Goal: Information Seeking & Learning: Learn about a topic

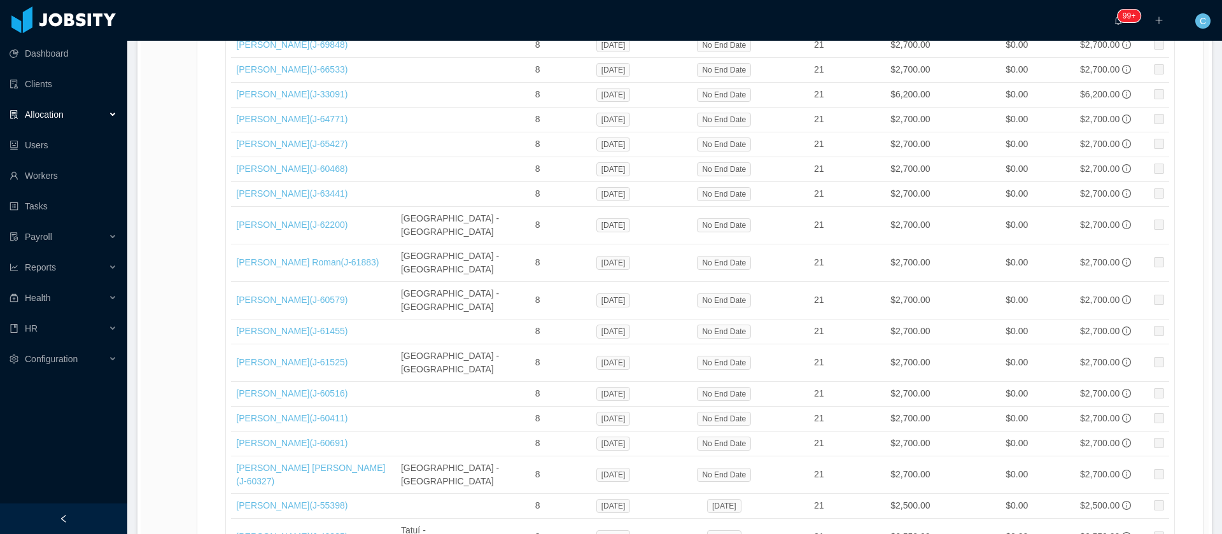
scroll to position [9721, 0]
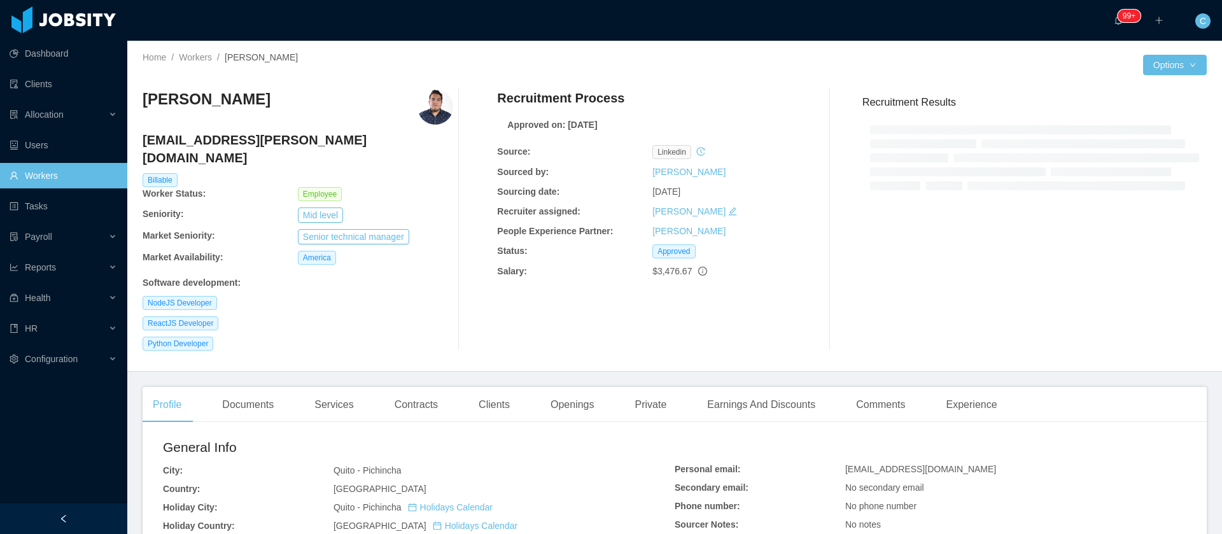
click at [418, 316] on div "ReactJS Developer" at bounding box center [298, 323] width 311 height 14
click at [400, 387] on div "Contracts" at bounding box center [416, 405] width 64 height 36
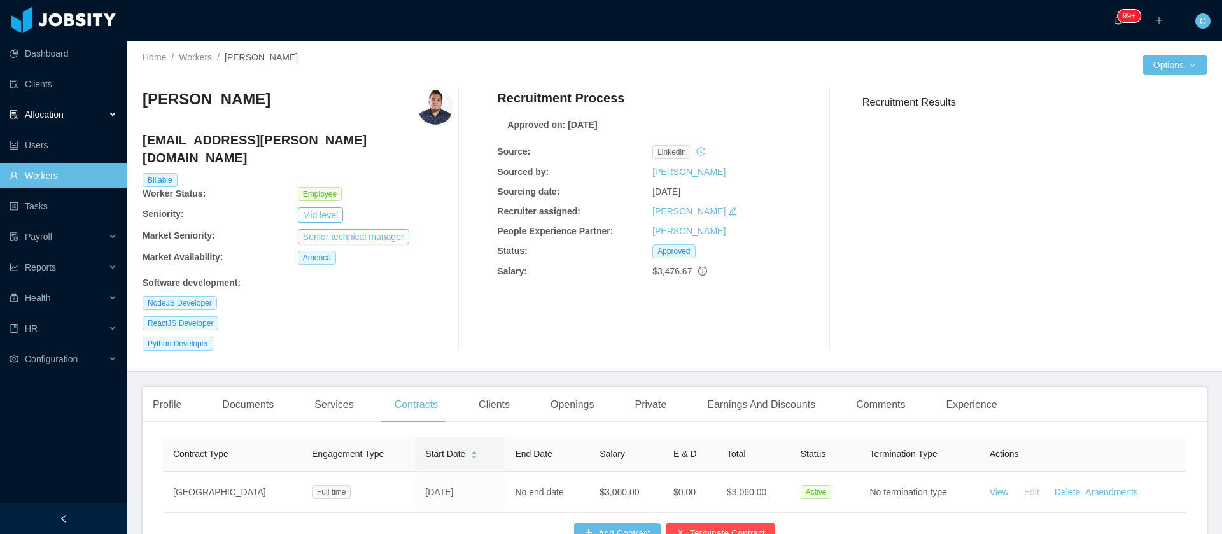
click at [53, 113] on span "Allocation" at bounding box center [44, 114] width 39 height 10
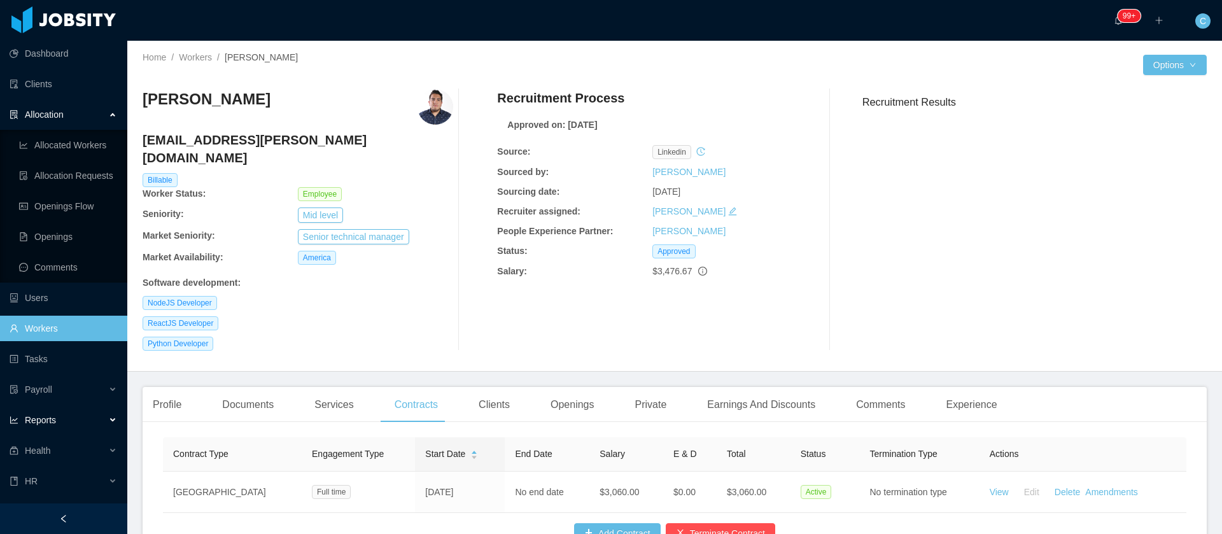
click at [62, 416] on div "Reports" at bounding box center [63, 419] width 127 height 25
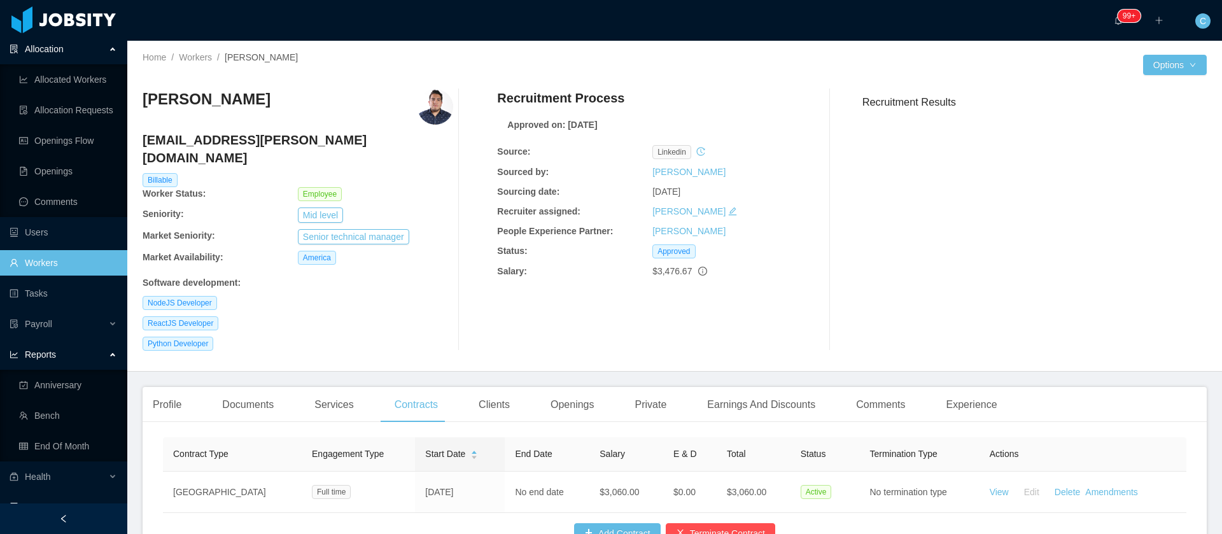
scroll to position [95, 0]
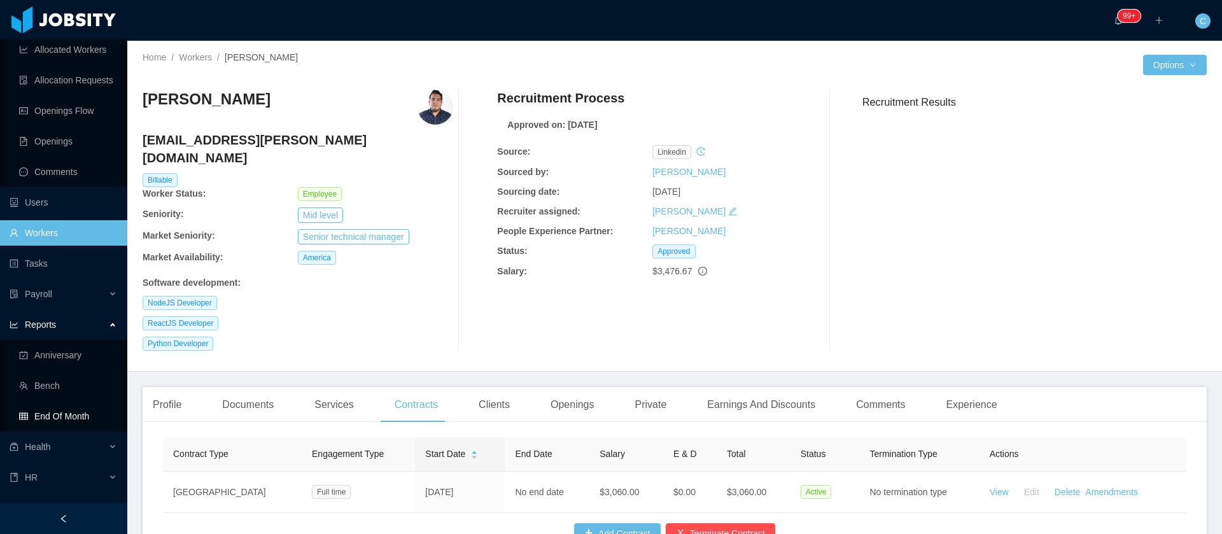
click at [73, 412] on link "End Of Month" at bounding box center [68, 415] width 98 height 25
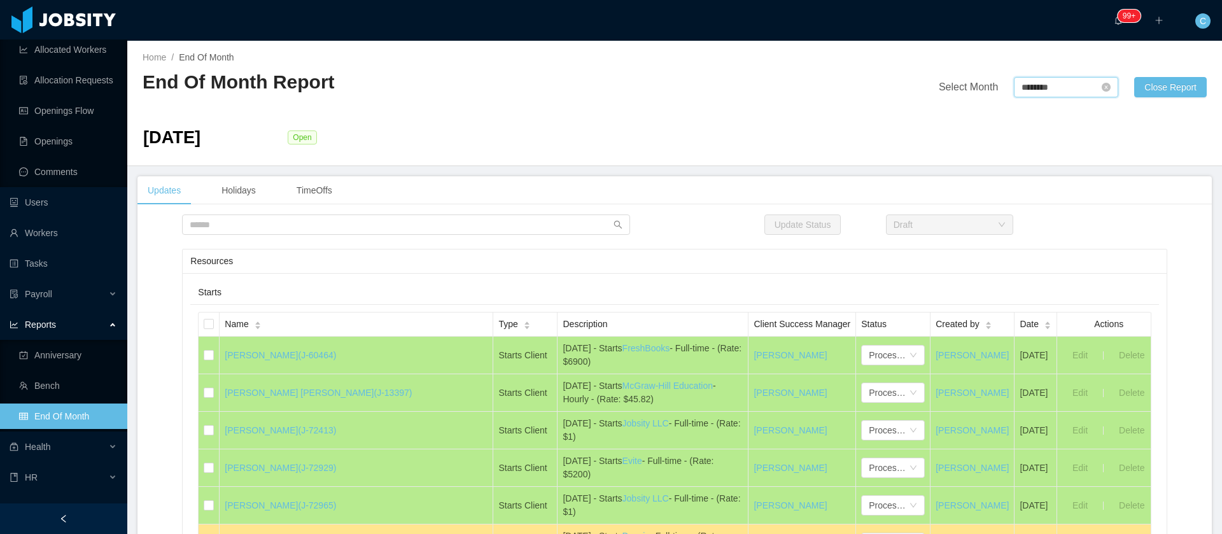
click at [1040, 87] on input "********" at bounding box center [1066, 87] width 104 height 20
click at [1129, 194] on link "Sep" at bounding box center [1137, 199] width 26 height 15
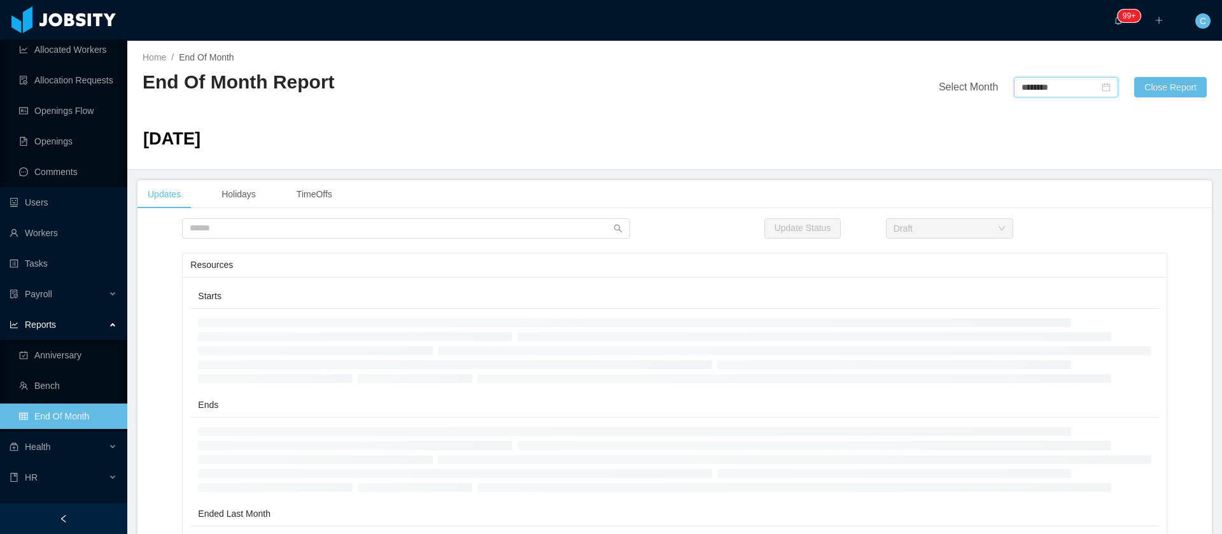
type input "********"
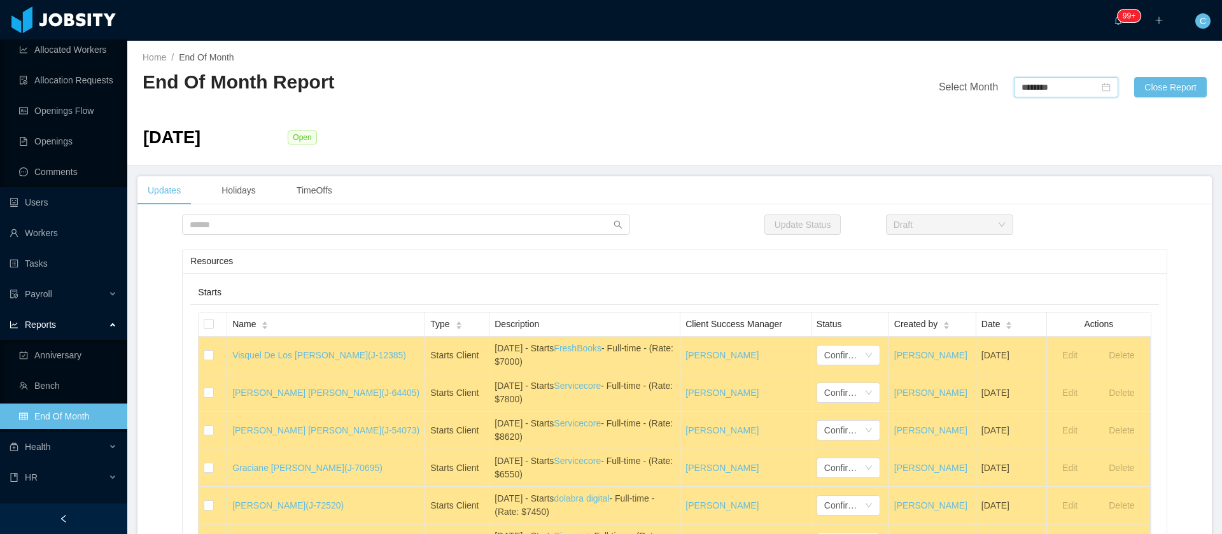
scroll to position [382, 0]
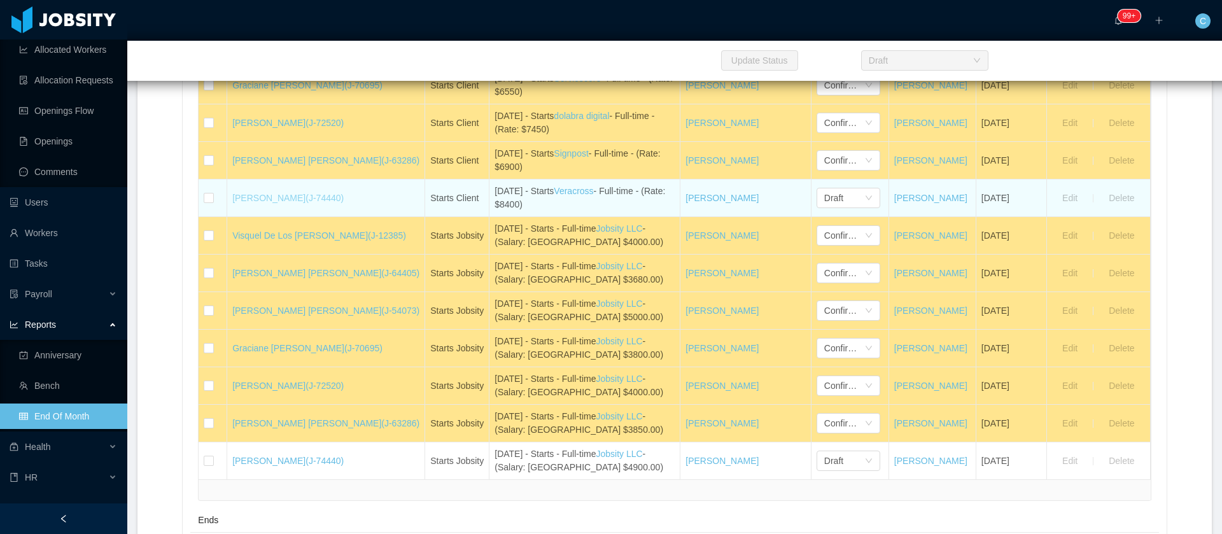
drag, startPoint x: 285, startPoint y: 197, endPoint x: 324, endPoint y: 199, distance: 38.9
click at [324, 199] on td "Ricardo Araujo Almeida (J-74440)" at bounding box center [326, 198] width 198 height 38
copy link "[PERSON_NAME]"
drag, startPoint x: 249, startPoint y: 187, endPoint x: 242, endPoint y: 202, distance: 16.8
click at [828, 199] on div "Draft" at bounding box center [844, 197] width 40 height 19
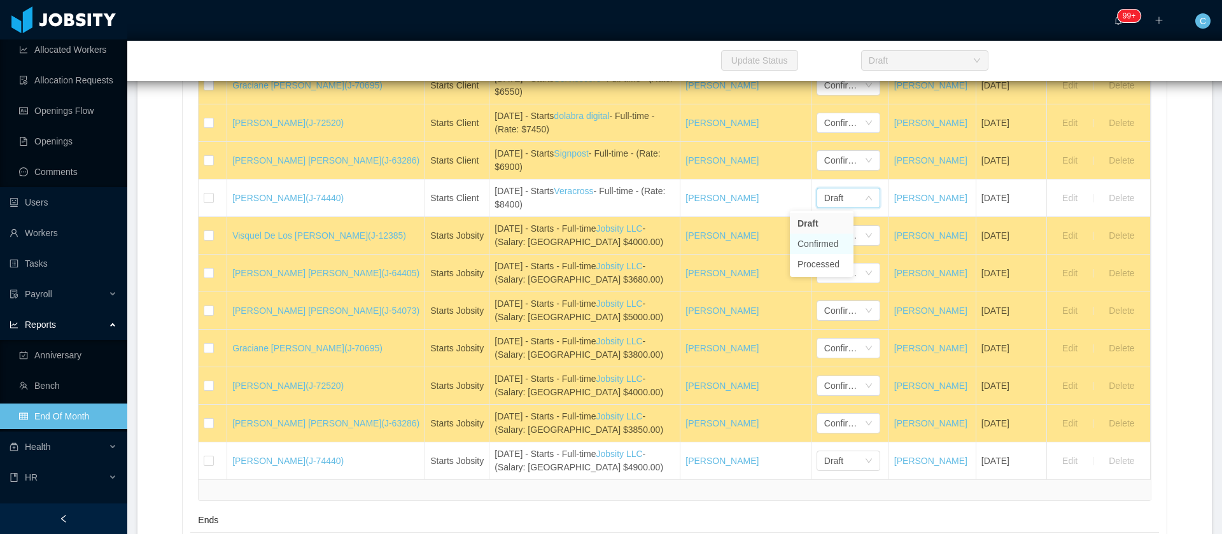
click at [830, 248] on li "Confirmed" at bounding box center [822, 244] width 64 height 20
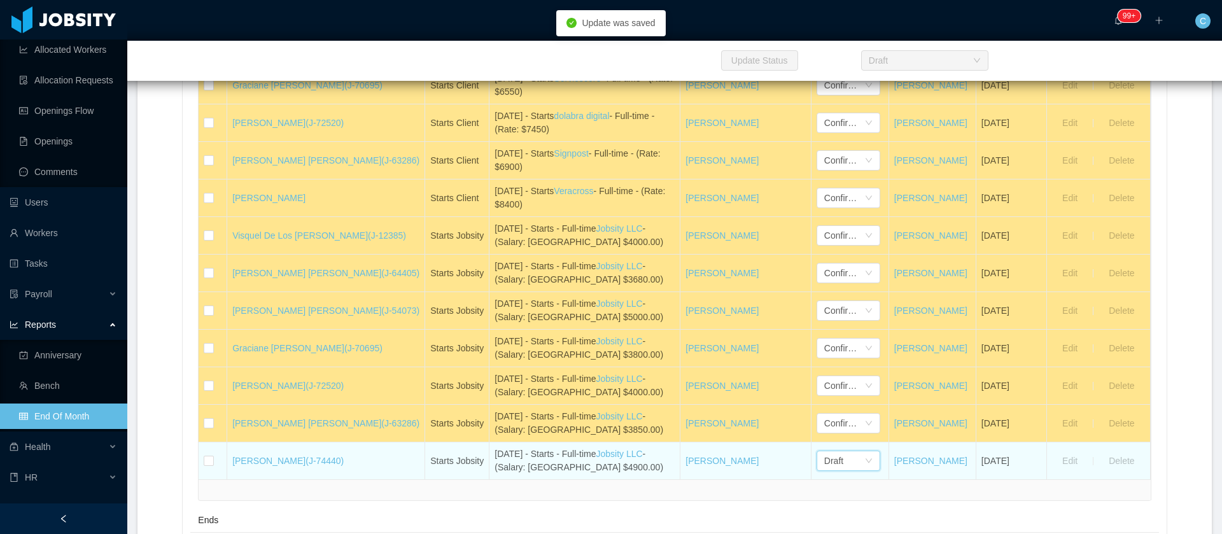
click at [826, 470] on div "Draft" at bounding box center [844, 460] width 40 height 19
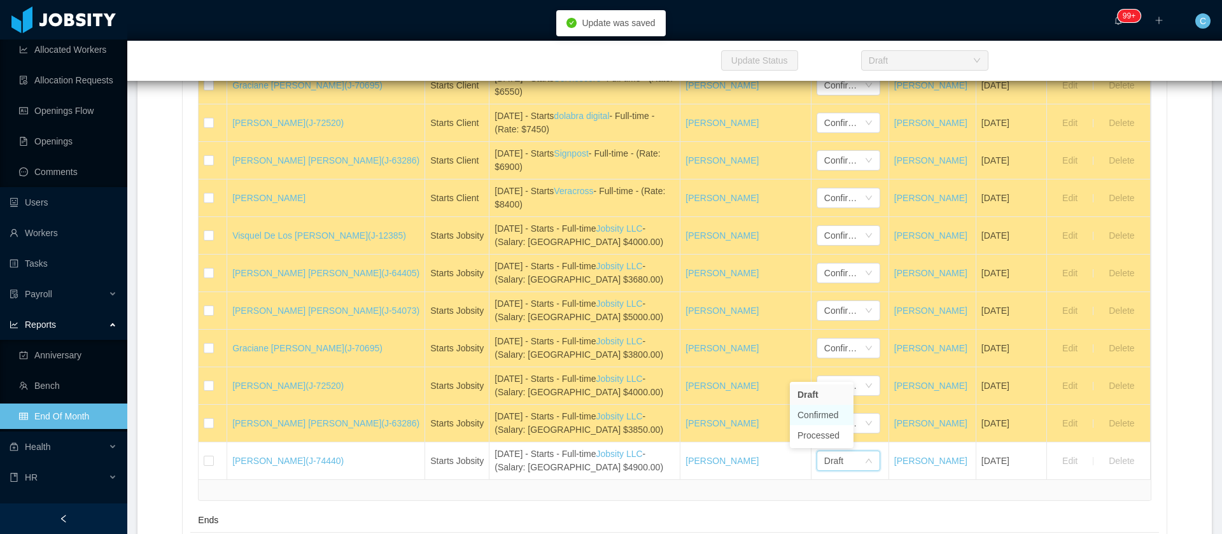
click at [823, 416] on li "Confirmed" at bounding box center [822, 415] width 64 height 20
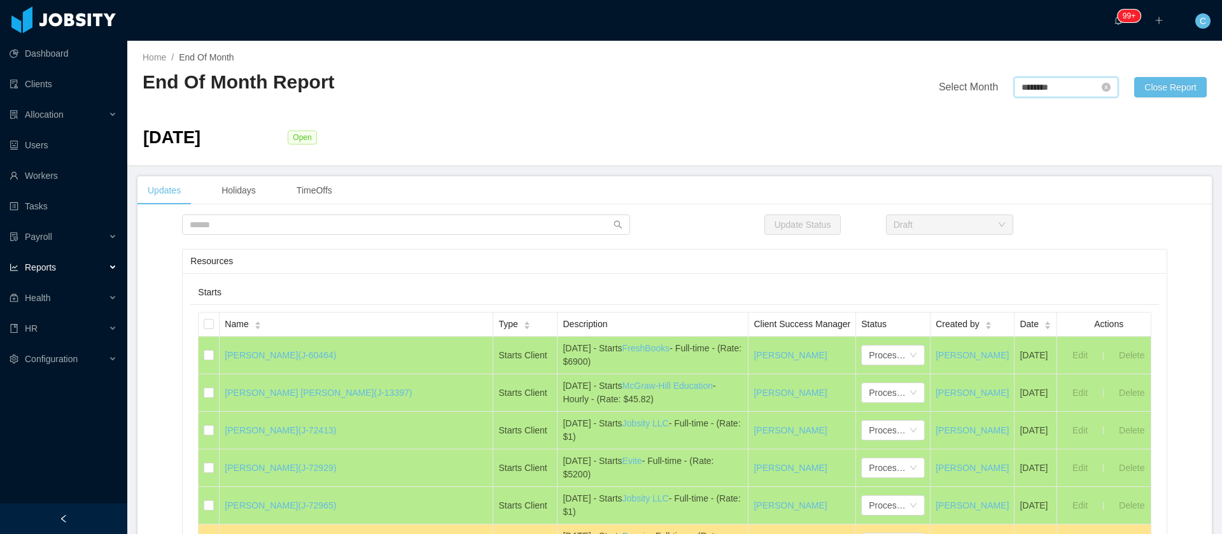
click at [1014, 87] on input "********" at bounding box center [1066, 87] width 104 height 20
click at [1140, 202] on link "Sep" at bounding box center [1137, 199] width 26 height 15
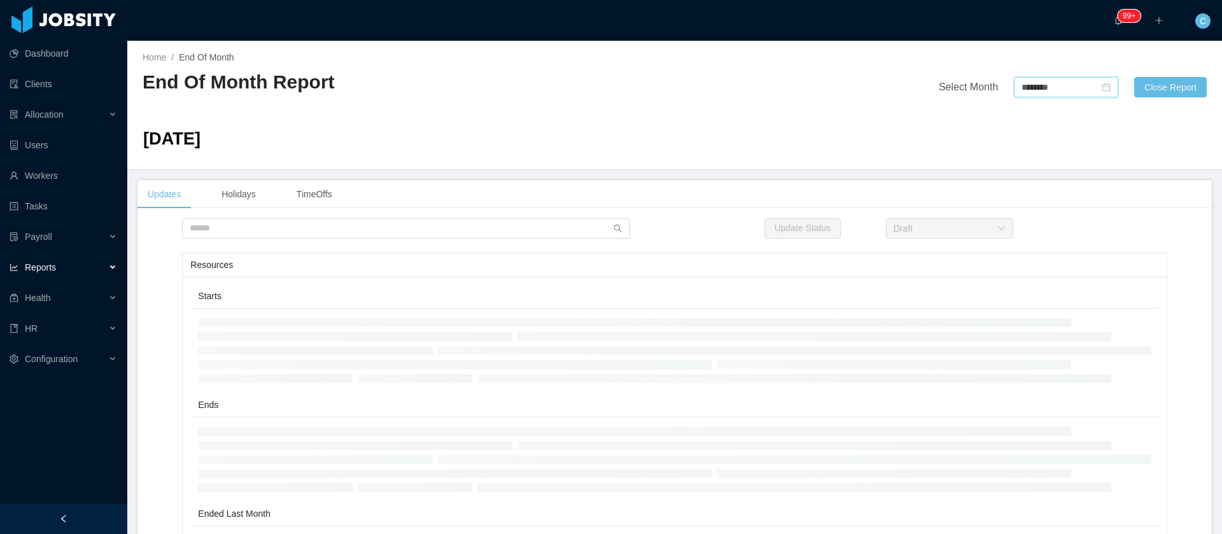
type input "********"
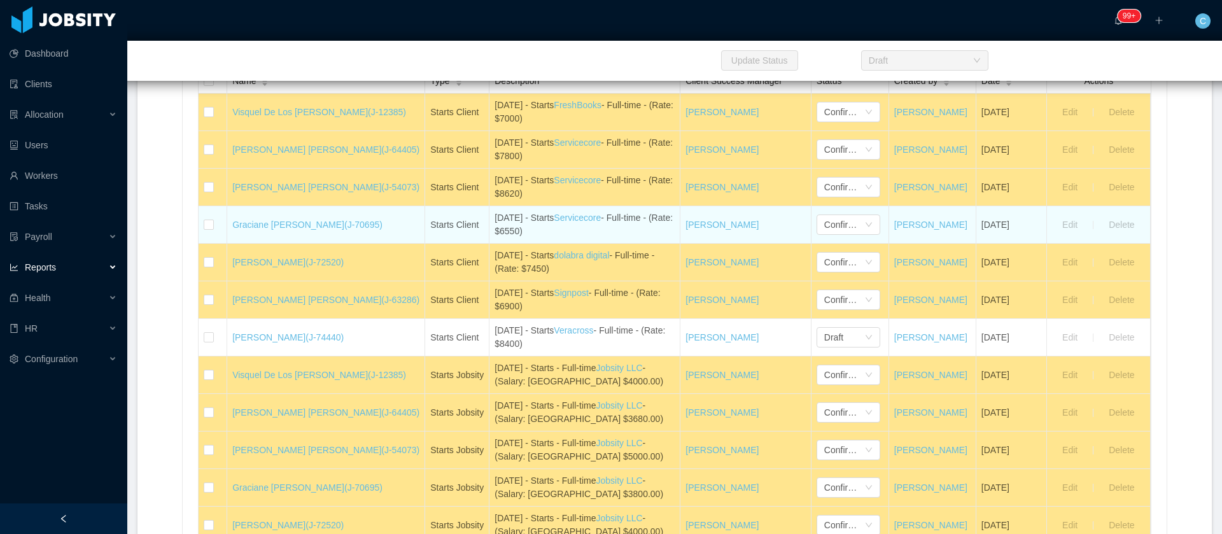
scroll to position [382, 0]
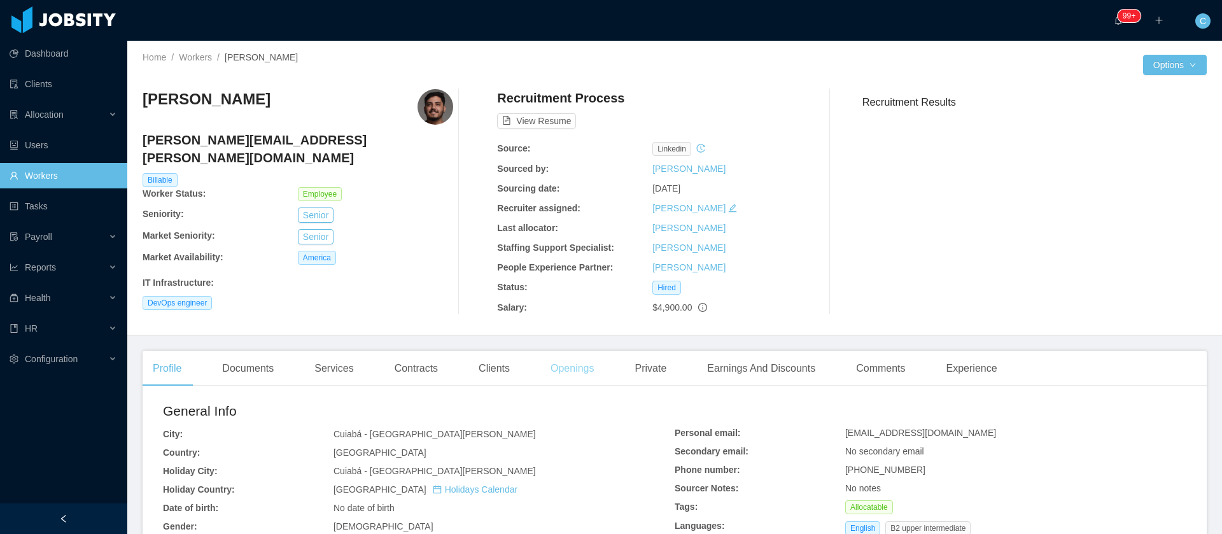
click at [590, 365] on div "Openings" at bounding box center [572, 369] width 64 height 36
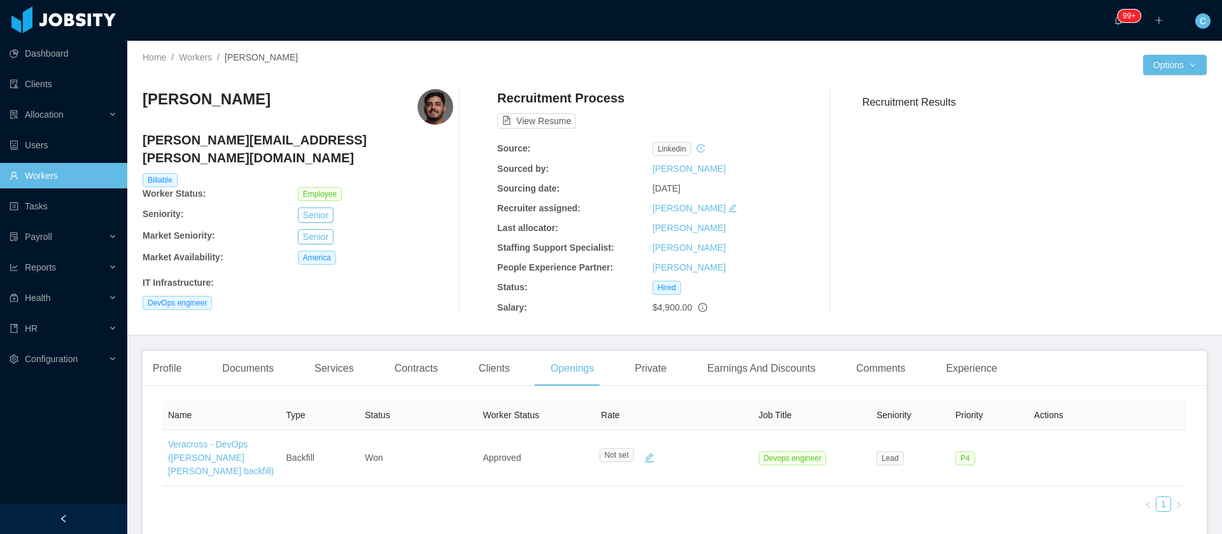
click at [241, 139] on h4 "[PERSON_NAME][EMAIL_ADDRESS][PERSON_NAME][DOMAIN_NAME]" at bounding box center [298, 149] width 311 height 36
click at [241, 139] on h4 "ricardo.almeida@jobsity.com" at bounding box center [298, 149] width 311 height 36
copy h4 "ricardo.almeida@jobsity.com"
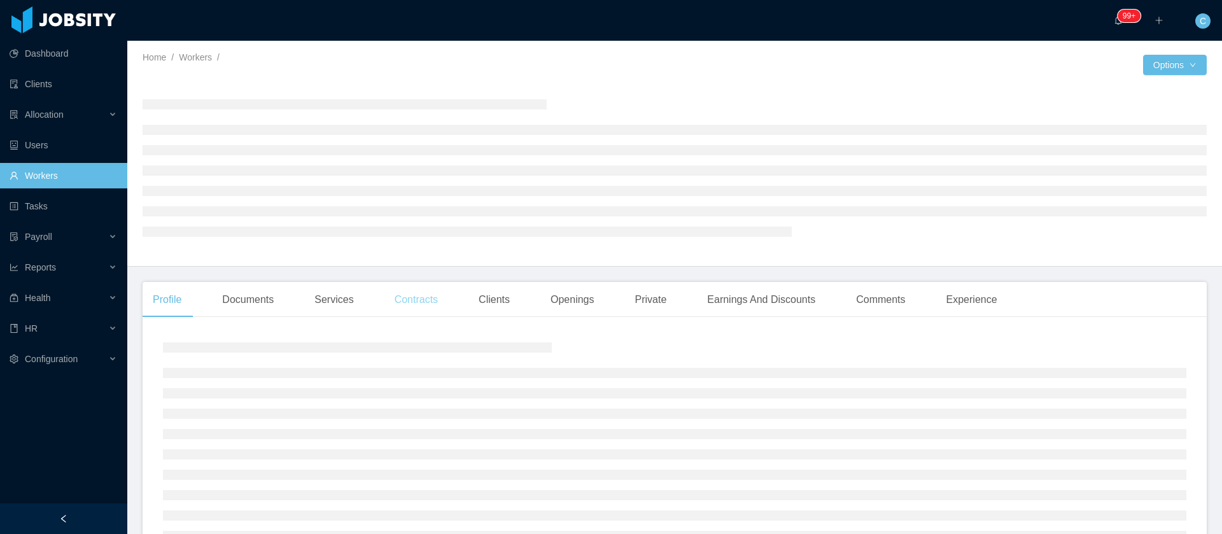
click at [398, 300] on div "Contracts" at bounding box center [416, 300] width 64 height 36
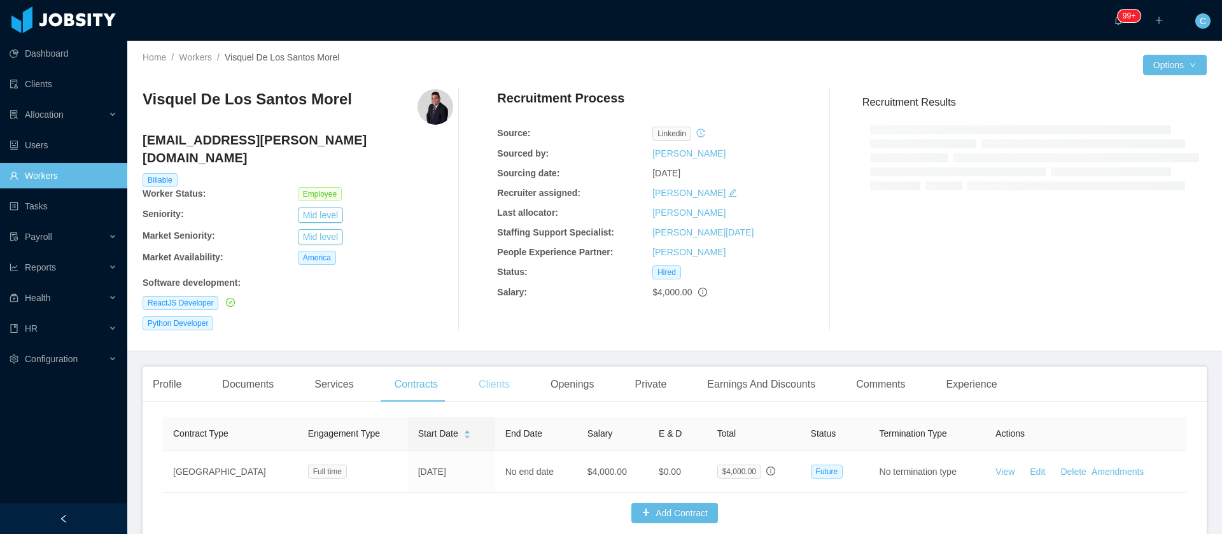
click at [498, 305] on div "Recruitment Process Source: linkedin Sourced by: [PERSON_NAME] date: [DATE] Rec…" at bounding box center [652, 209] width 311 height 241
click at [498, 372] on div "Clients" at bounding box center [494, 385] width 52 height 36
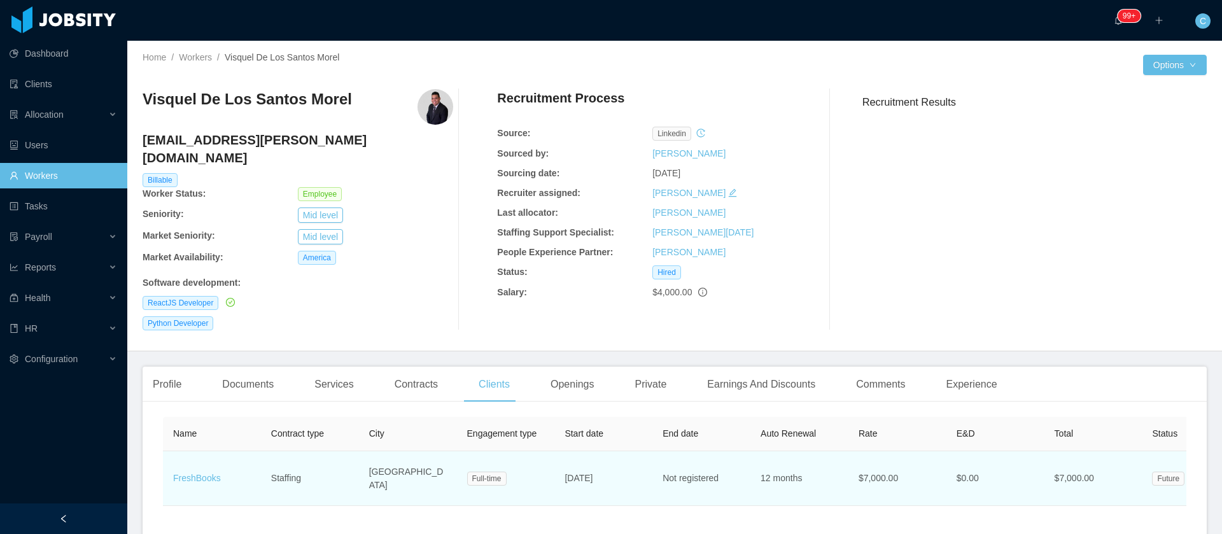
drag, startPoint x: 630, startPoint y: 398, endPoint x: 564, endPoint y: 456, distance: 87.5
click at [564, 455] on td "[DATE]" at bounding box center [603, 478] width 98 height 55
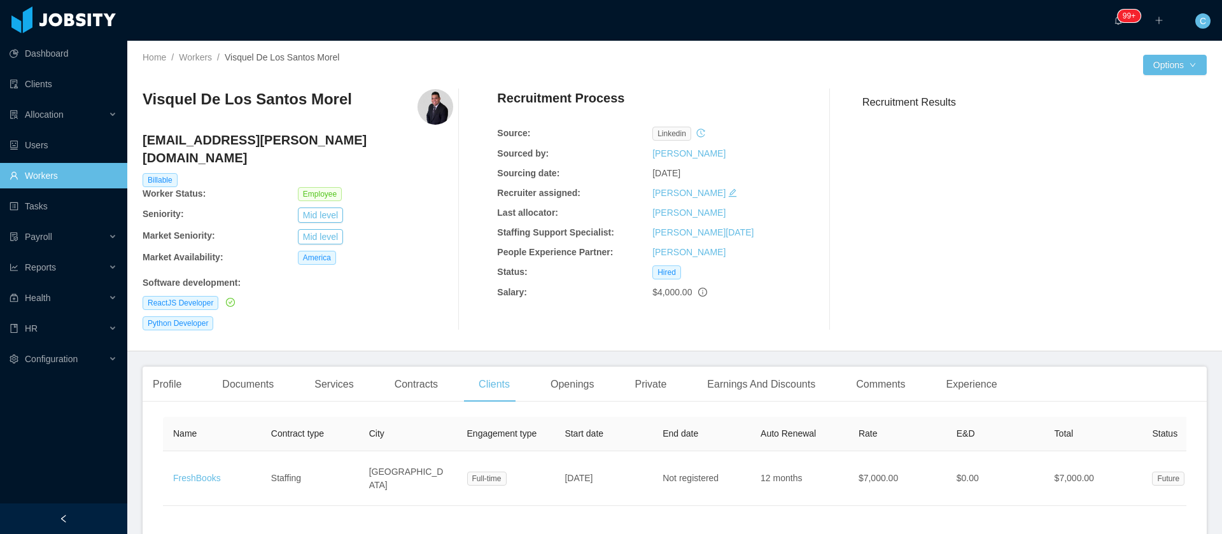
copy span "[DATE]"
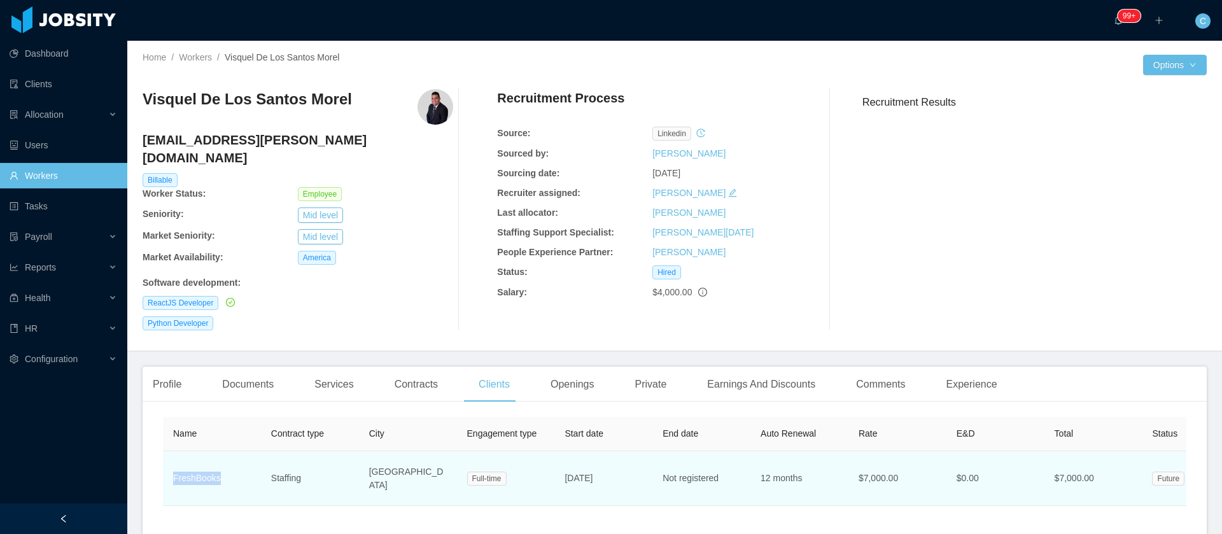
drag, startPoint x: 230, startPoint y: 468, endPoint x: 175, endPoint y: 467, distance: 54.7
click at [175, 467] on td "FreshBooks" at bounding box center [212, 478] width 98 height 55
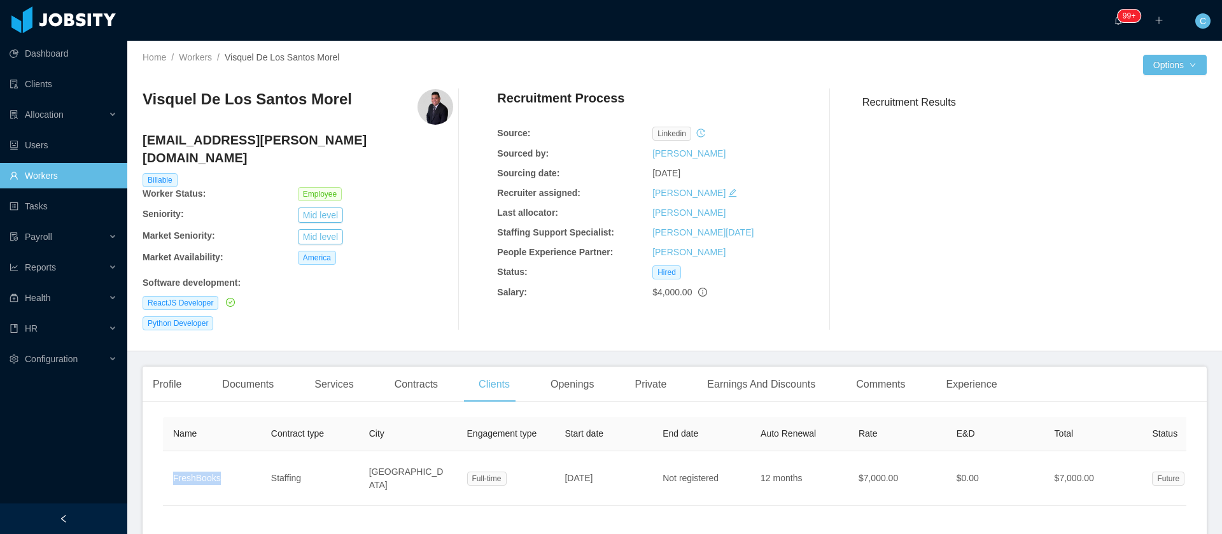
copy link "FreshBooks"
click at [279, 106] on h3 "Visquel De Los Santos Morel" at bounding box center [247, 99] width 209 height 20
copy h3 "Visquel De Los Santos Morel"
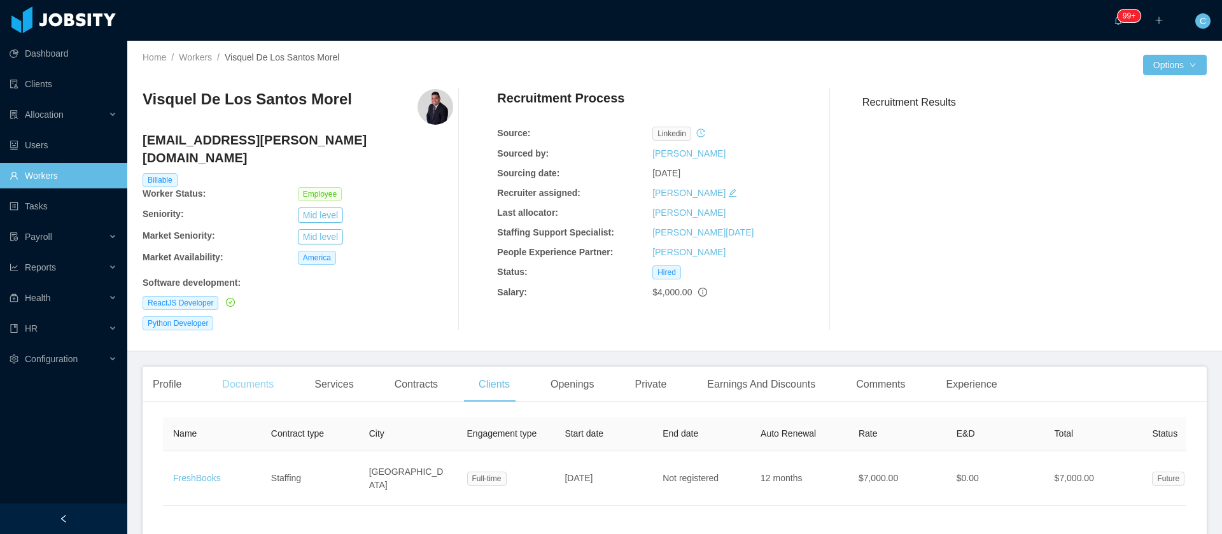
click at [248, 367] on div "Documents" at bounding box center [248, 385] width 72 height 36
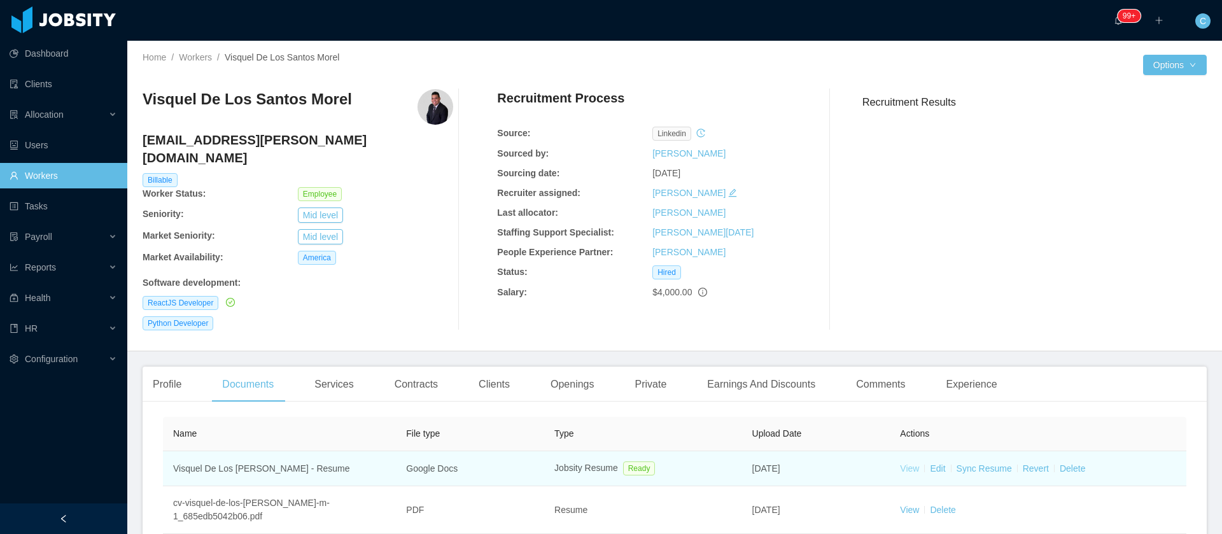
click at [900, 463] on link "View" at bounding box center [909, 468] width 19 height 10
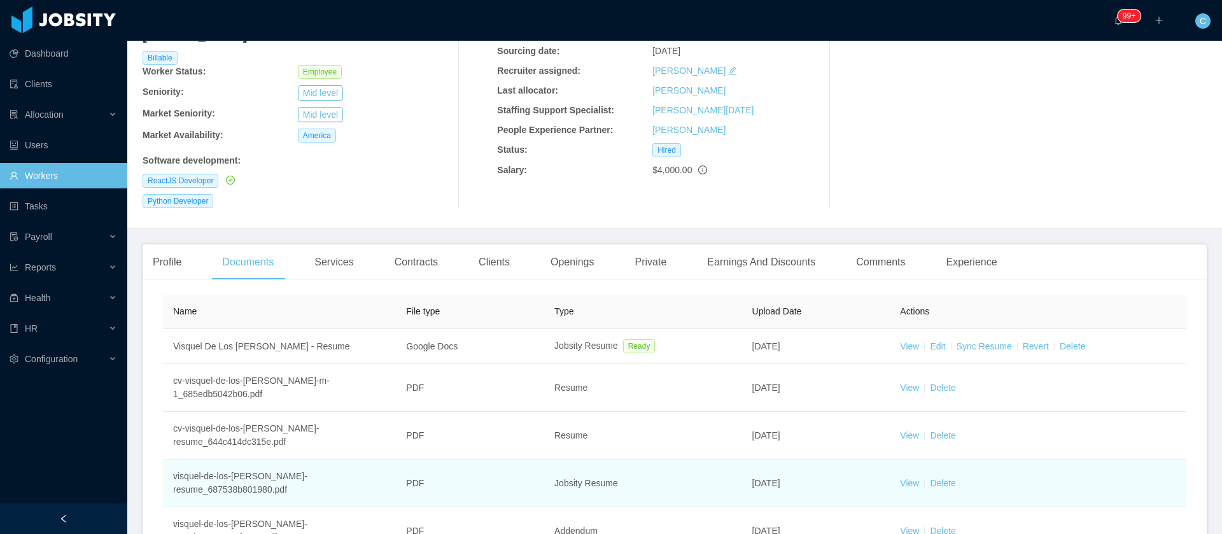
scroll to position [191, 0]
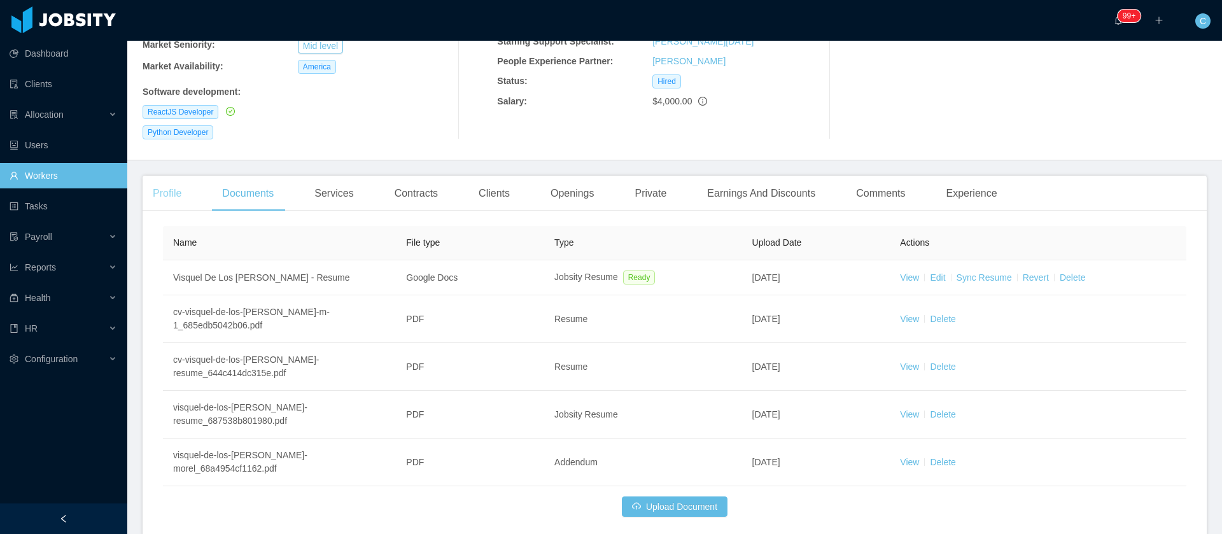
click at [185, 179] on div "Profile" at bounding box center [167, 194] width 49 height 36
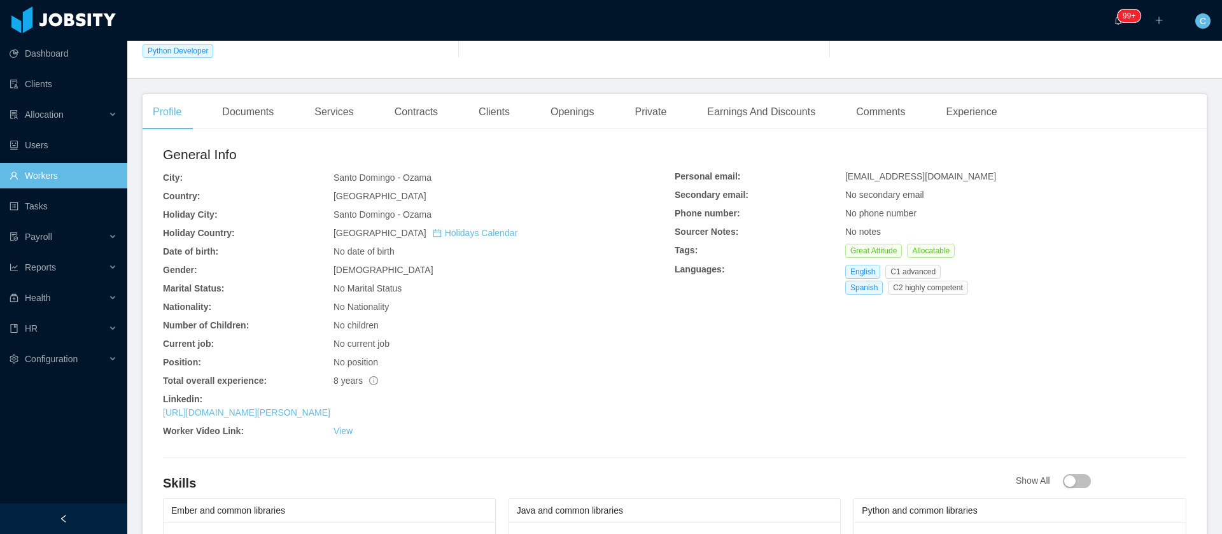
scroll to position [382, 0]
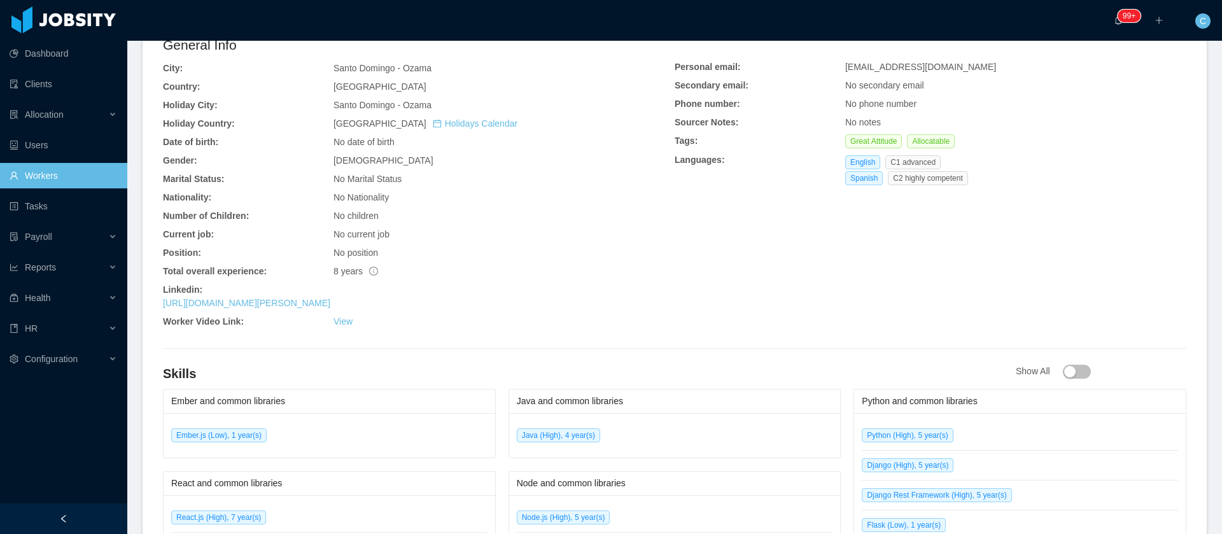
drag, startPoint x: 455, startPoint y: 288, endPoint x: 162, endPoint y: 290, distance: 292.7
copy link "[URL][DOMAIN_NAME][PERSON_NAME]"
click at [238, 298] on link "[URL][DOMAIN_NAME][PERSON_NAME]" at bounding box center [246, 303] width 167 height 10
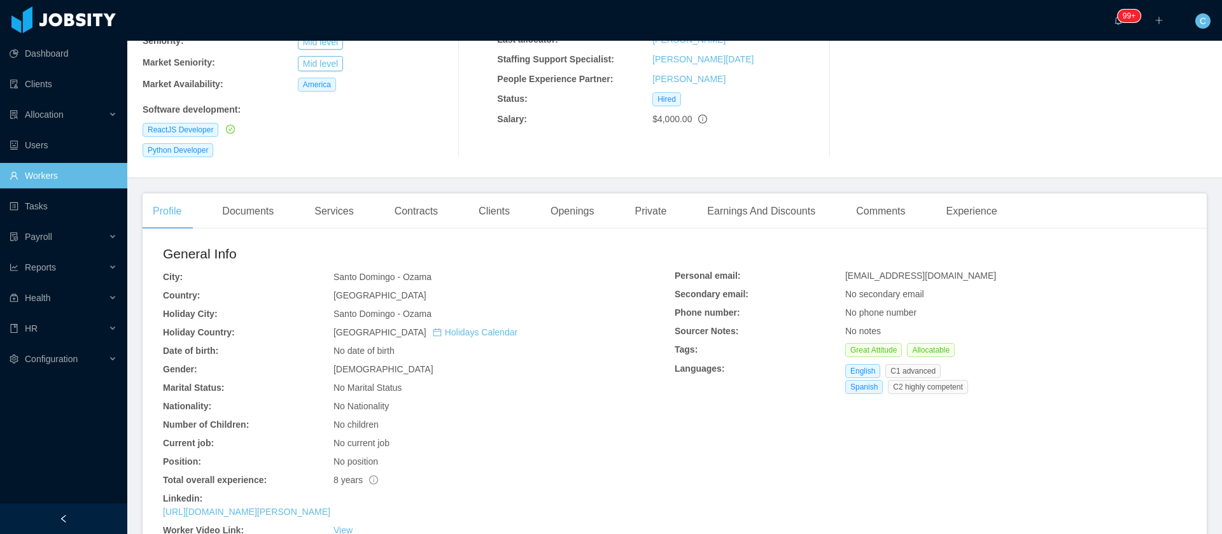
scroll to position [0, 0]
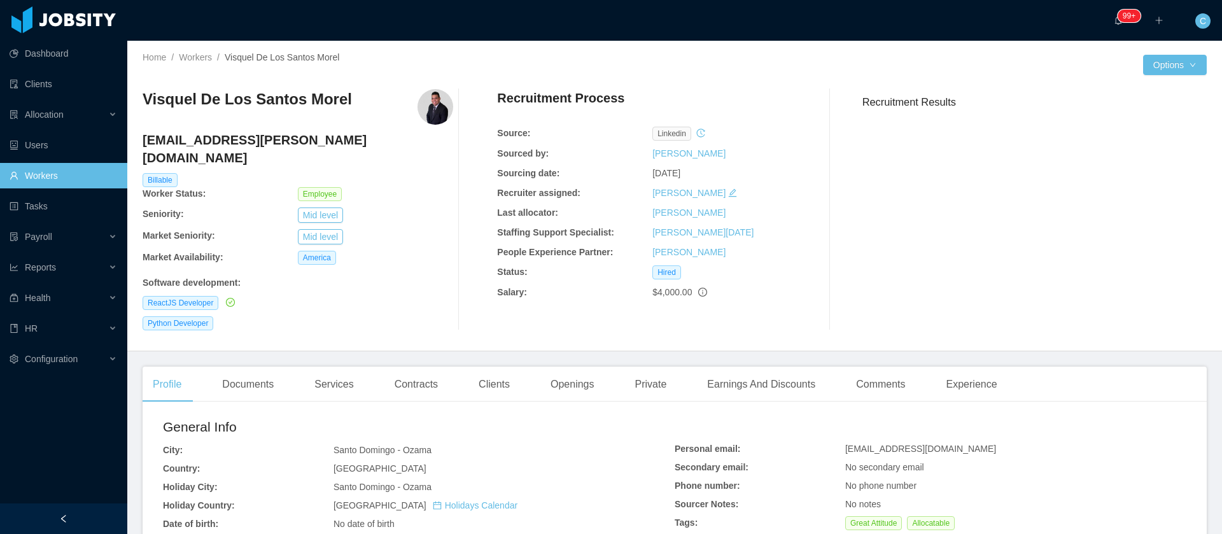
click at [302, 91] on h3 "Visquel De Los Santos Morel" at bounding box center [247, 99] width 209 height 20
copy h3 "Visquel De Los Santos Morel"
click at [424, 367] on div "Contracts" at bounding box center [416, 385] width 64 height 36
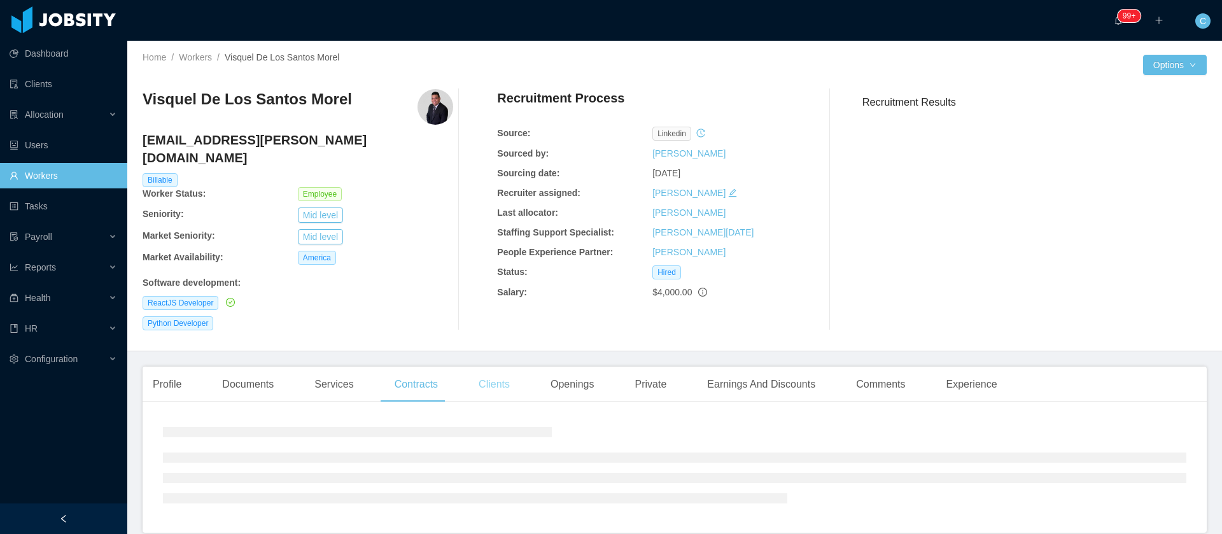
click at [500, 367] on div "Clients" at bounding box center [494, 385] width 52 height 36
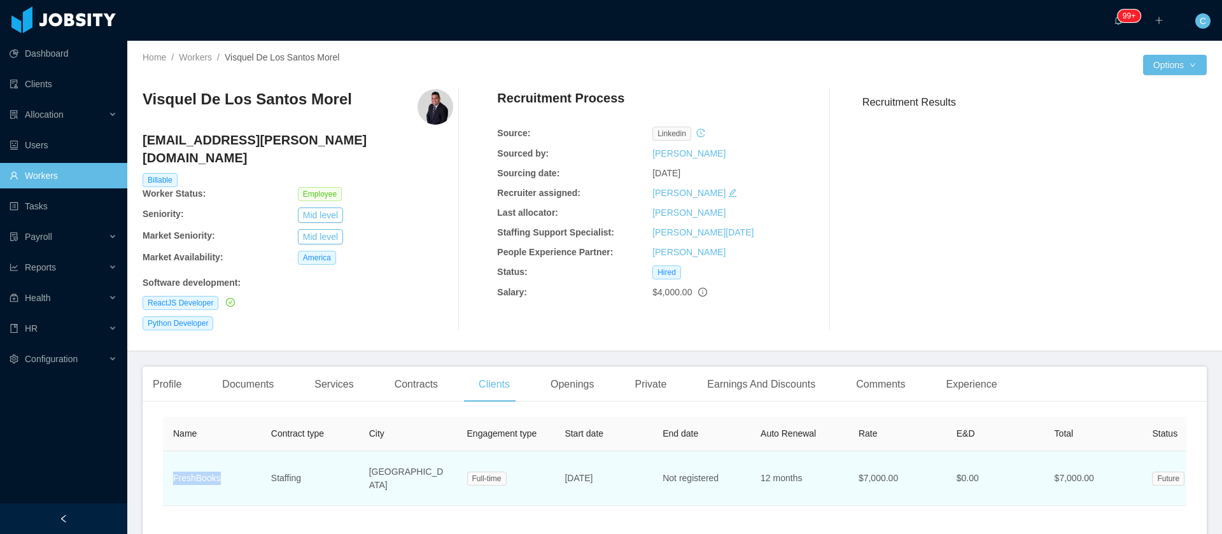
drag, startPoint x: 244, startPoint y: 469, endPoint x: 164, endPoint y: 467, distance: 80.2
click at [164, 467] on td "FreshBooks" at bounding box center [212, 478] width 98 height 55
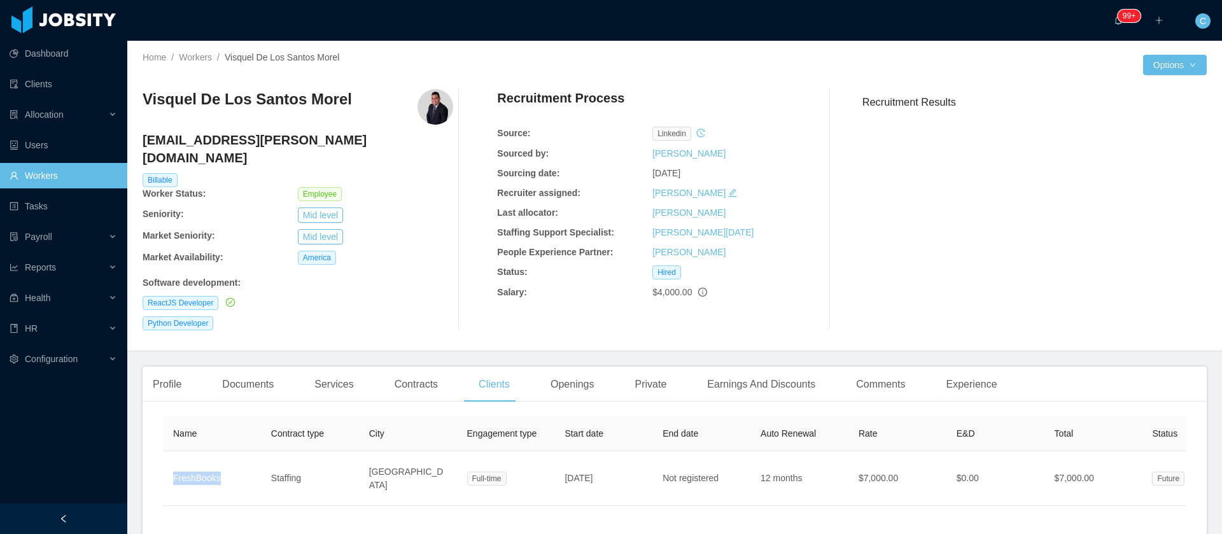
copy link "FreshBooks"
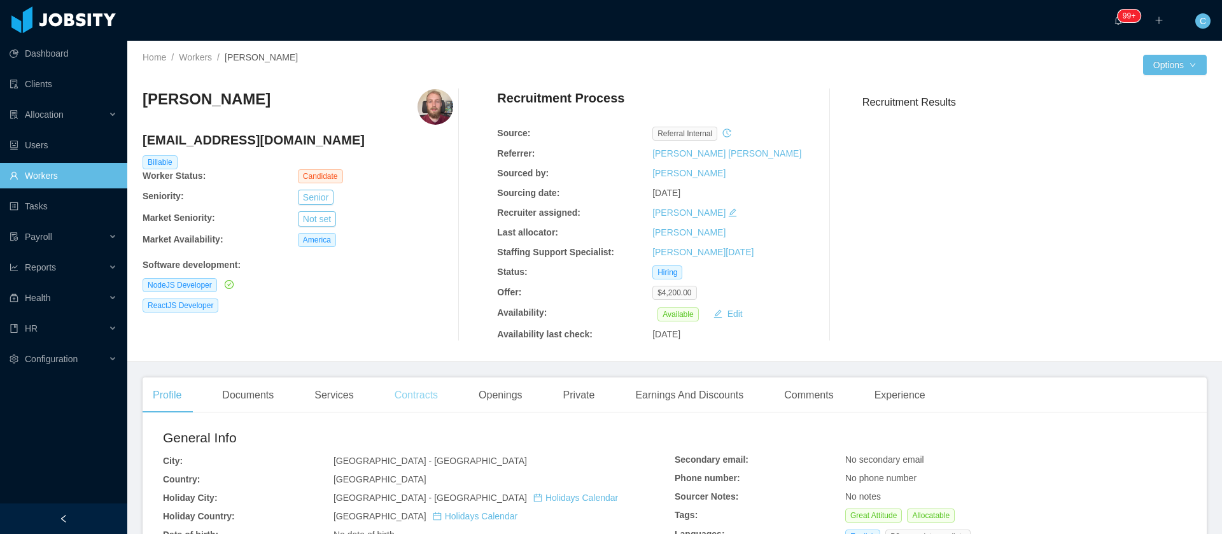
click at [438, 401] on div "Contracts" at bounding box center [416, 395] width 64 height 36
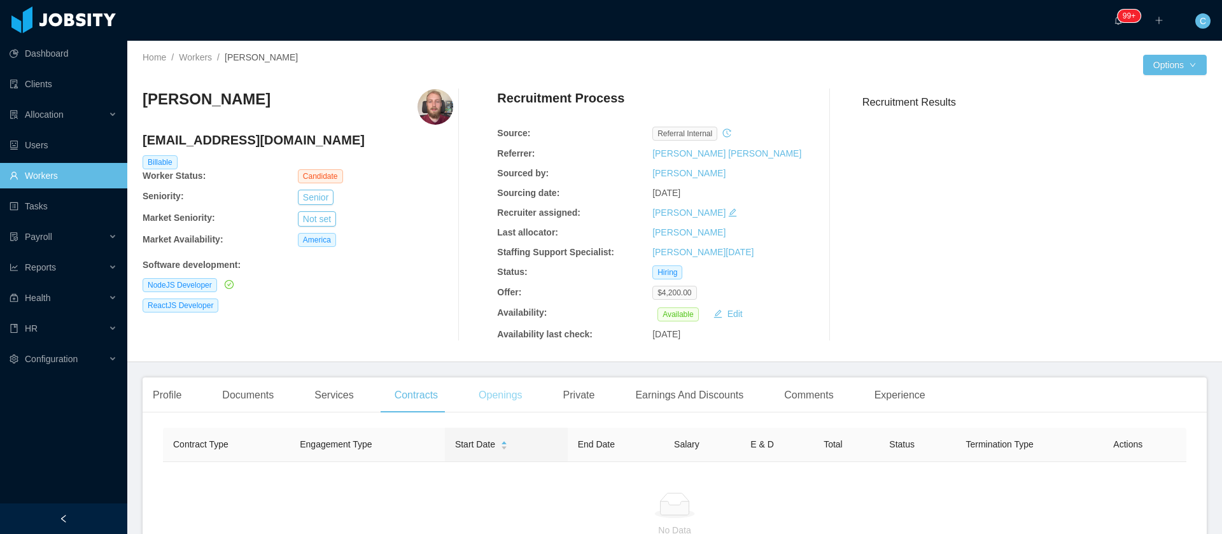
click at [490, 405] on div "Openings" at bounding box center [500, 395] width 64 height 36
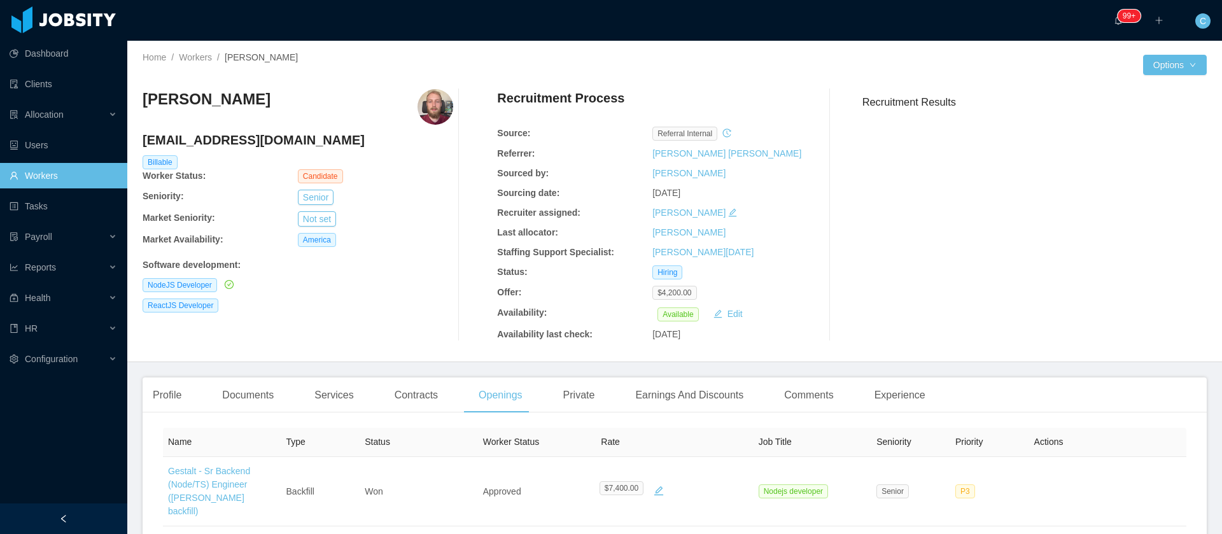
drag, startPoint x: 284, startPoint y: 105, endPoint x: 137, endPoint y: 107, distance: 147.0
click at [138, 108] on div "Home / Workers / Leonardo Souza / Options Leonardo Souza souzaleonardo1689@gmai…" at bounding box center [674, 201] width 1094 height 321
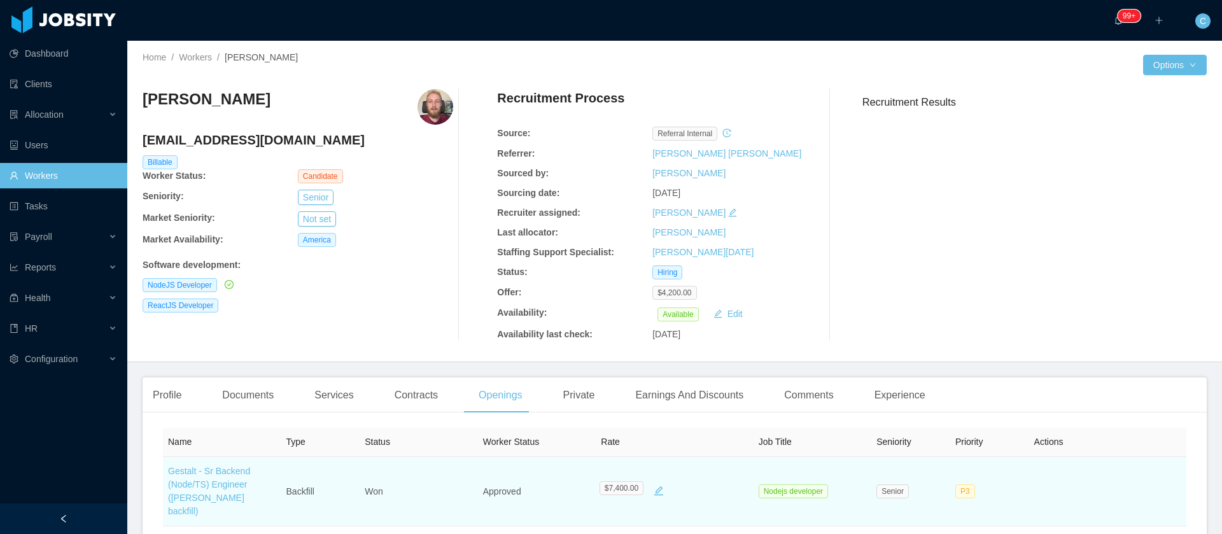
copy h3 "Leonardo Souza"
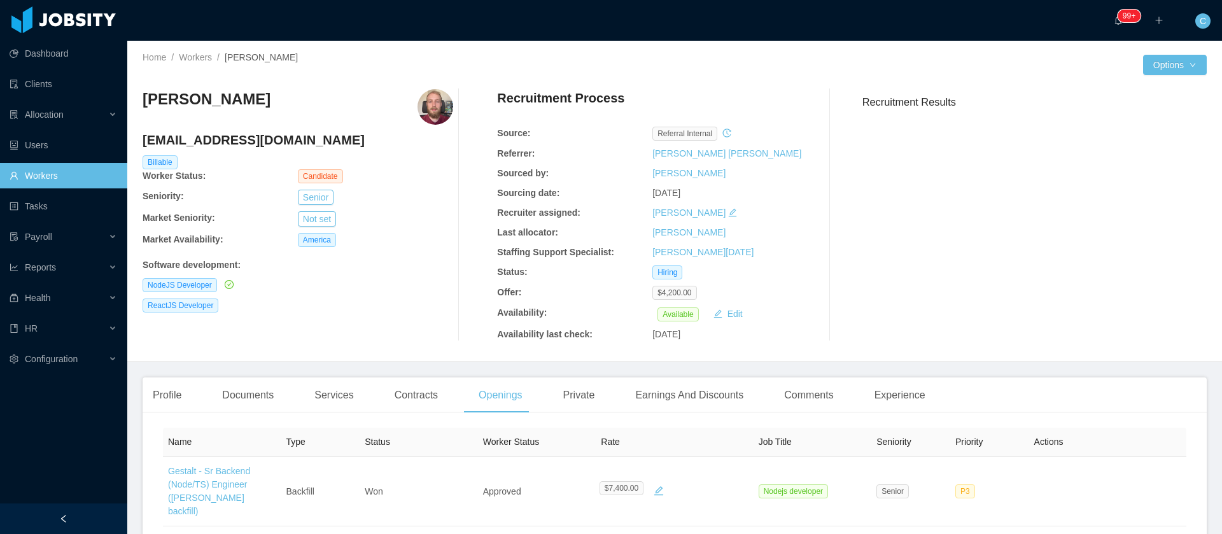
copy h3 "Leonardo Souza"
click at [263, 397] on div "Documents" at bounding box center [248, 395] width 72 height 36
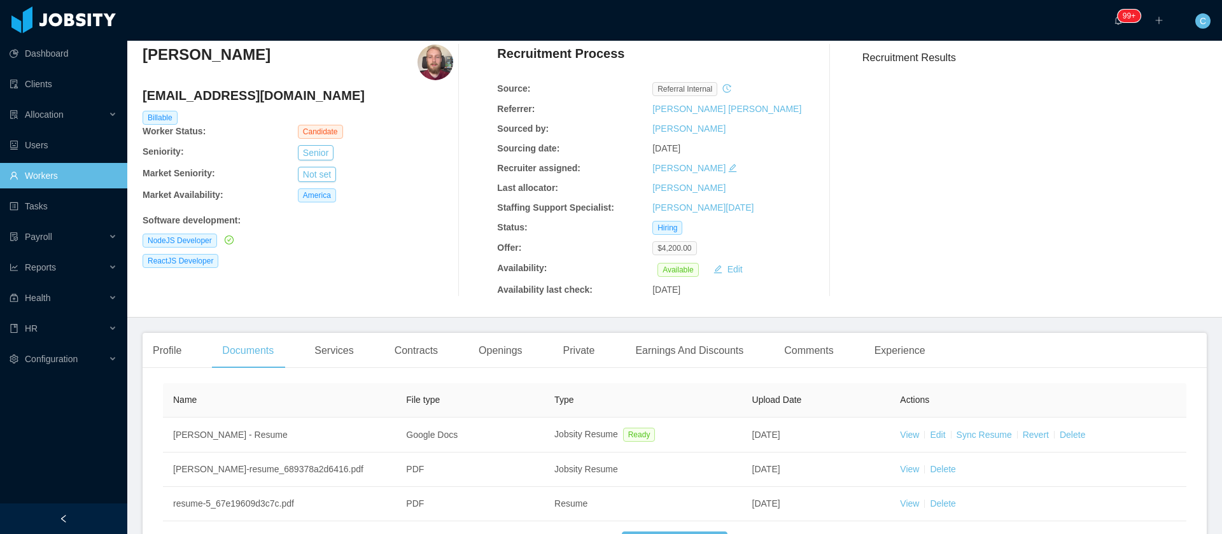
scroll to position [69, 0]
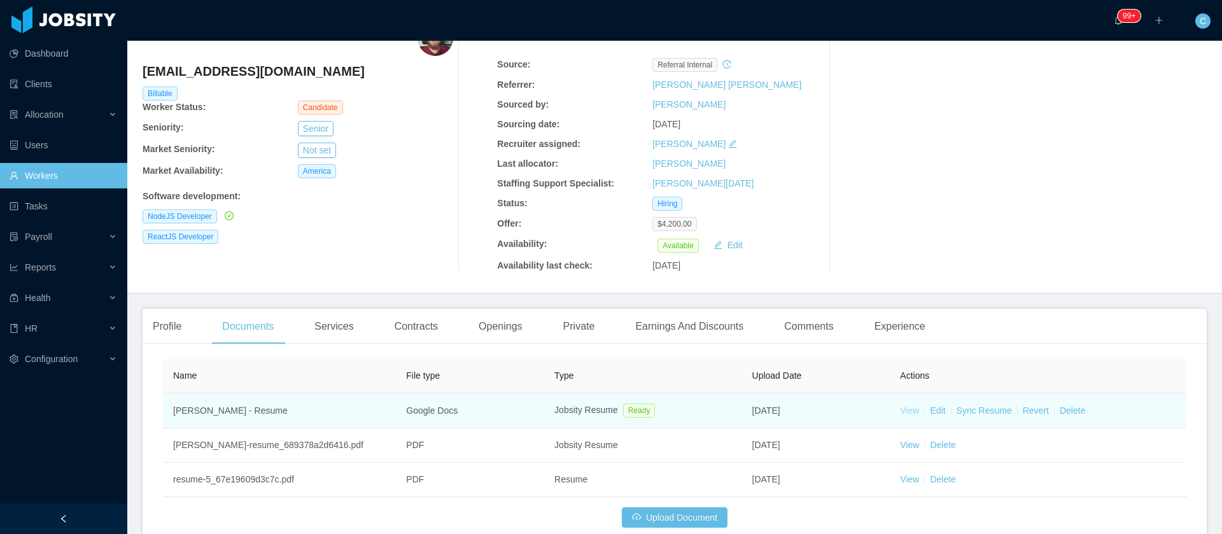
click at [905, 412] on link "View" at bounding box center [909, 410] width 19 height 10
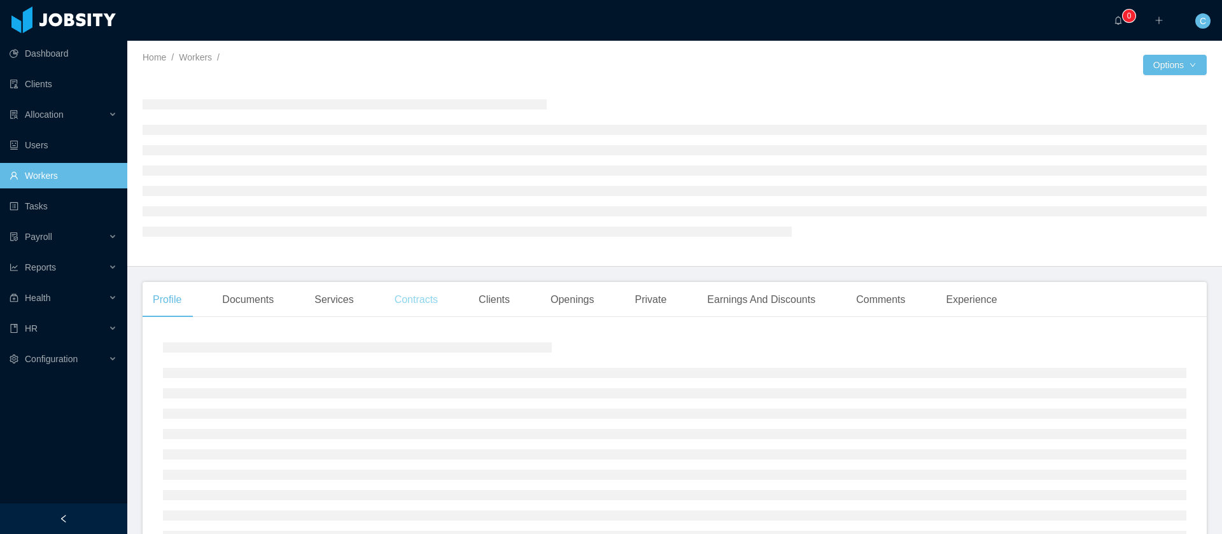
click at [429, 290] on div "Contracts" at bounding box center [416, 300] width 64 height 36
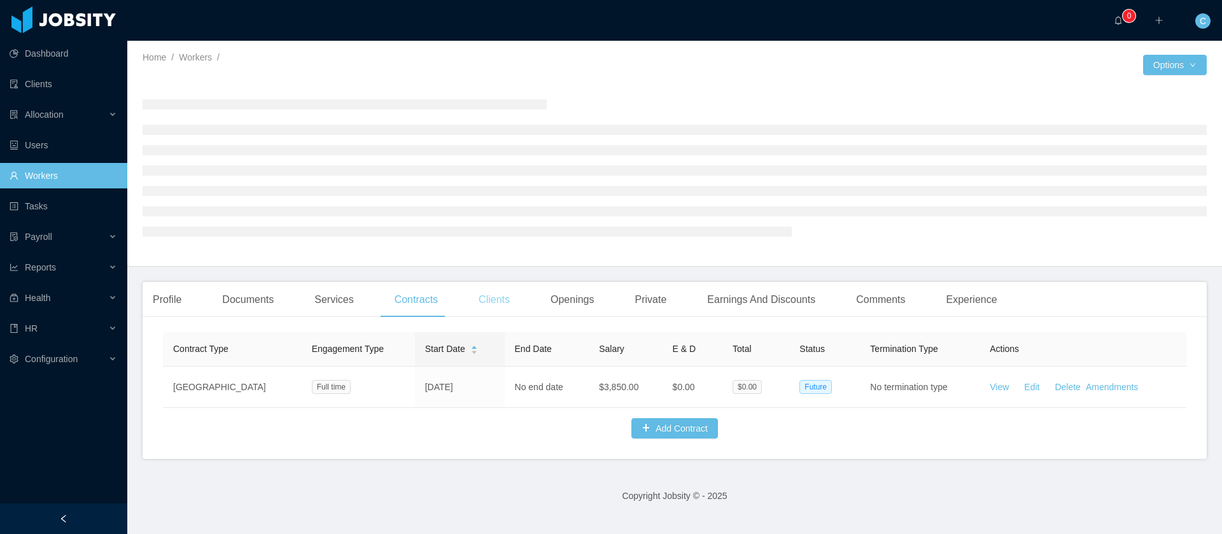
click at [496, 309] on div "Clients" at bounding box center [494, 300] width 52 height 36
